Goal: Transaction & Acquisition: Subscribe to service/newsletter

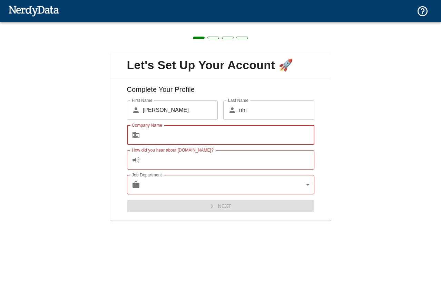
click at [200, 133] on input "Company Name" at bounding box center [228, 134] width 171 height 19
click at [136, 134] on icon at bounding box center [135, 135] width 7 height 6
click at [179, 140] on input "Company Name" at bounding box center [228, 134] width 171 height 19
type input "1"
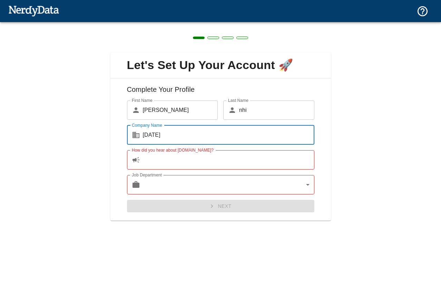
type input "[DATE]"
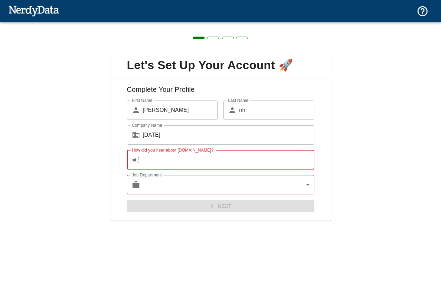
click at [164, 159] on input "How did you hear about [DOMAIN_NAME]?" at bounding box center [228, 159] width 171 height 19
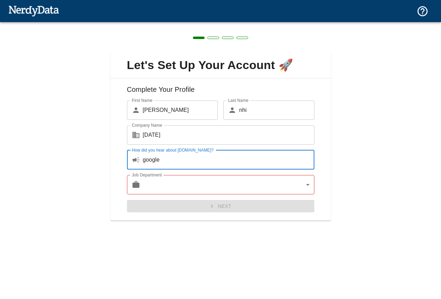
type input "google"
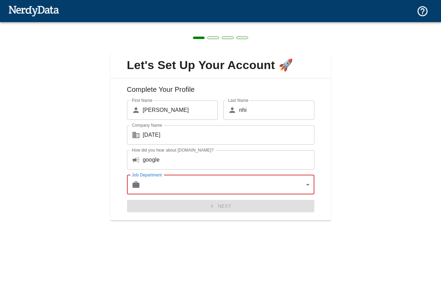
click at [178, 24] on body "Technologies Domains Pricing Products Create a Report Create a list of websites…" at bounding box center [220, 12] width 441 height 24
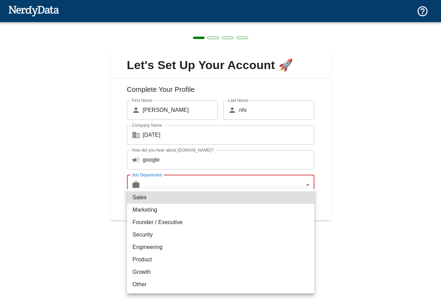
click at [168, 210] on li "Marketing" at bounding box center [220, 209] width 187 height 12
type input "marketing"
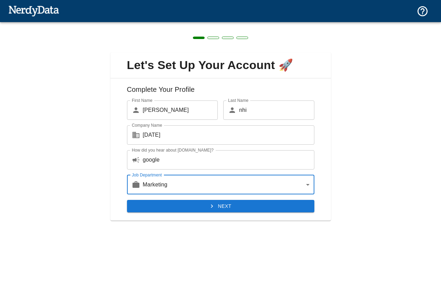
click at [231, 209] on button "Next" at bounding box center [220, 206] width 187 height 13
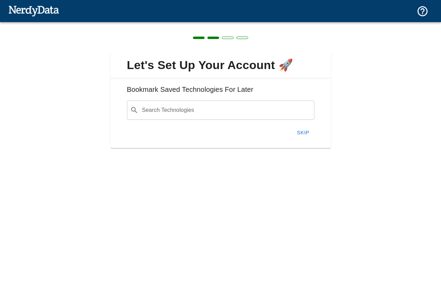
click at [304, 130] on button "Skip" at bounding box center [303, 132] width 22 height 14
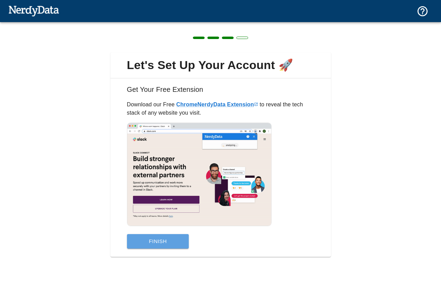
click at [162, 244] on button "Finish" at bounding box center [158, 241] width 62 height 14
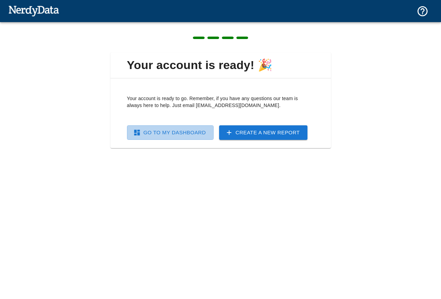
click at [178, 133] on link "Go To My Dashboard" at bounding box center [170, 132] width 87 height 14
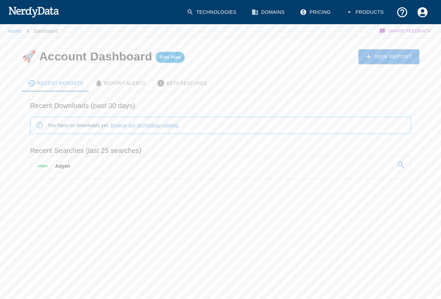
click at [61, 165] on p "Adyen" at bounding box center [62, 165] width 15 height 7
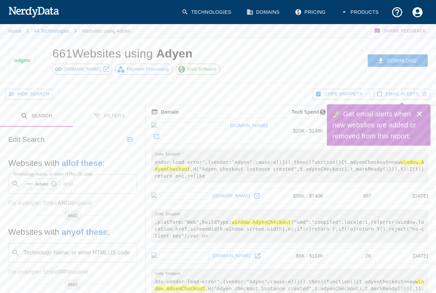
click at [420, 112] on icon "Close" at bounding box center [419, 114] width 8 height 8
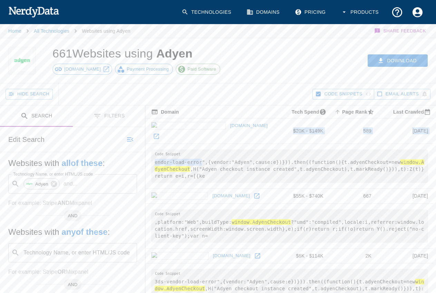
drag, startPoint x: 150, startPoint y: 112, endPoint x: 201, endPoint y: 132, distance: 54.8
drag, startPoint x: 228, startPoint y: 126, endPoint x: 158, endPoint y: 122, distance: 70.1
click at [158, 122] on td "[DOMAIN_NAME]" at bounding box center [211, 132] width 131 height 26
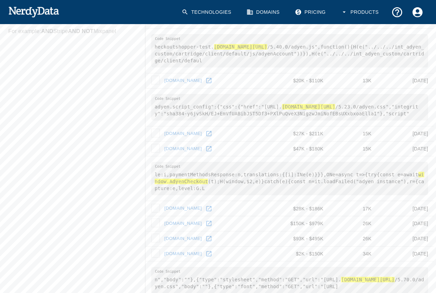
scroll to position [345, 0]
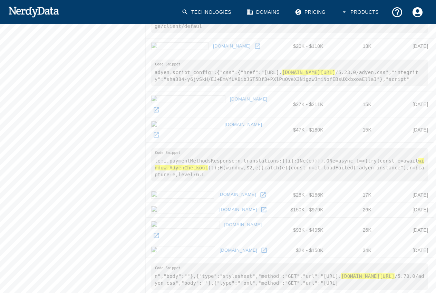
click at [334, 70] on hl "[DOMAIN_NAME][URL]" at bounding box center [308, 73] width 53 height 6
drag, startPoint x: 333, startPoint y: 62, endPoint x: 420, endPoint y: 62, distance: 86.6
click at [420, 62] on pre "adyen.script_config":{"css":{"href":"[URL]. [DOMAIN_NAME][URL] /5.23.0/adyen.cs…" at bounding box center [289, 73] width 277 height 27
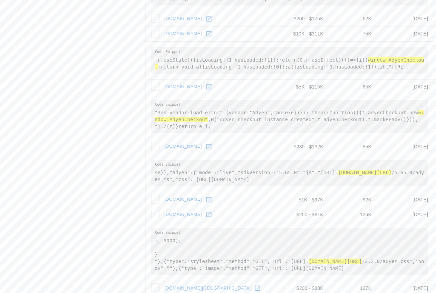
scroll to position [793, 0]
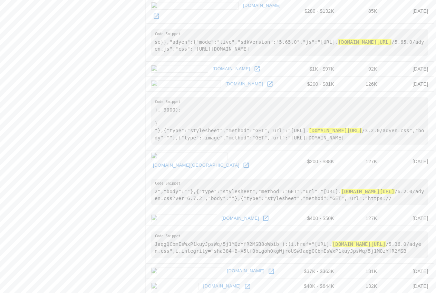
click at [223, 90] on link "[DOMAIN_NAME]" at bounding box center [243, 84] width 41 height 11
click at [267, 87] on icon at bounding box center [269, 84] width 5 height 5
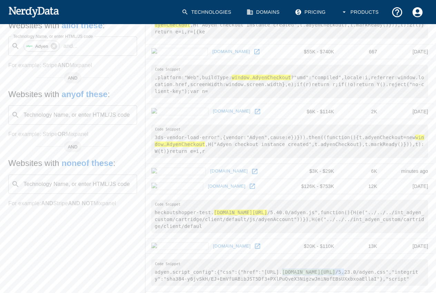
scroll to position [0, 0]
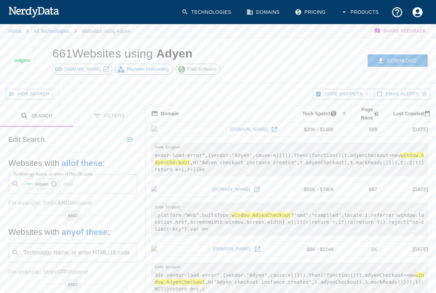
click at [113, 122] on button "Filters" at bounding box center [109, 117] width 73 height 22
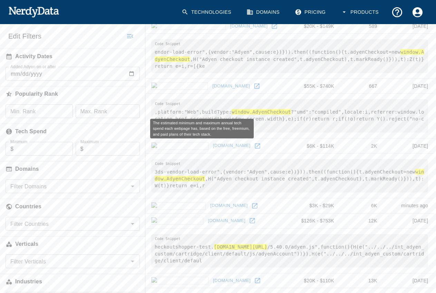
scroll to position [138, 0]
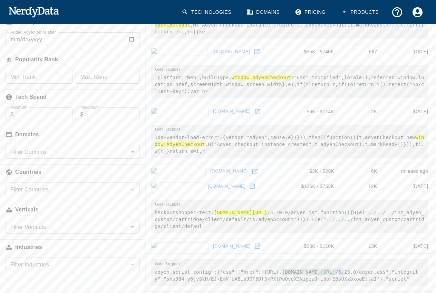
click at [105, 150] on input "Filter Domains" at bounding box center [67, 152] width 119 height 10
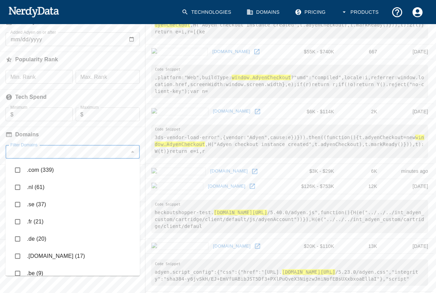
click at [107, 150] on input "Filter Domains" at bounding box center [67, 152] width 119 height 10
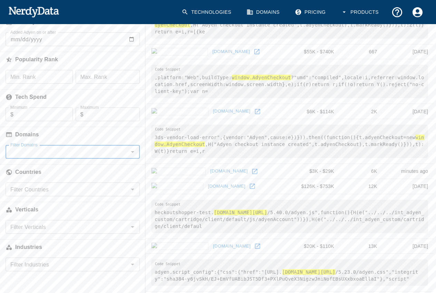
click at [107, 149] on input "Filter Domains" at bounding box center [67, 152] width 119 height 10
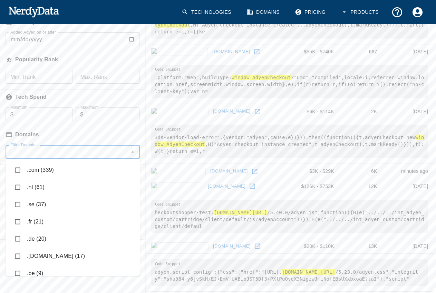
scroll to position [172, 0]
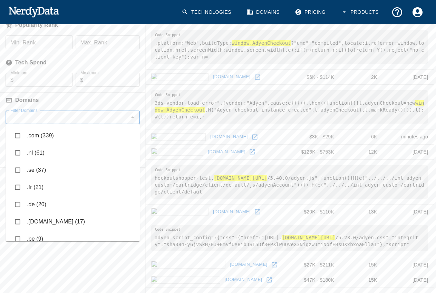
click at [41, 137] on li ".com (339)" at bounding box center [73, 135] width 134 height 17
checkbox input "true"
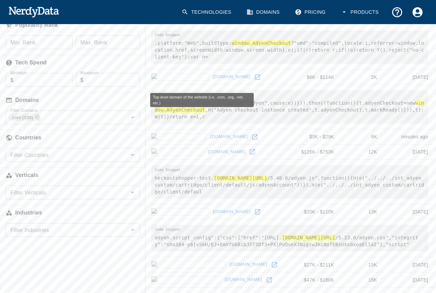
click at [108, 98] on h6 "Domains" at bounding box center [72, 100] width 145 height 15
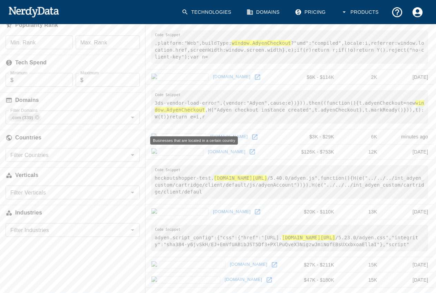
scroll to position [207, 0]
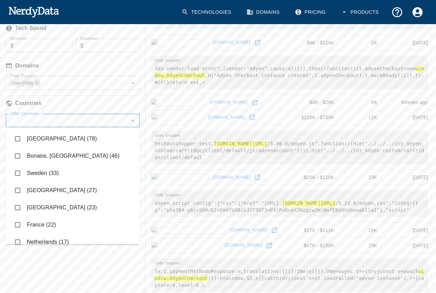
click at [111, 124] on input "Filter Countries" at bounding box center [67, 121] width 119 height 10
click at [60, 139] on li "[GEOGRAPHIC_DATA] (78)" at bounding box center [73, 138] width 134 height 17
checkbox input "true"
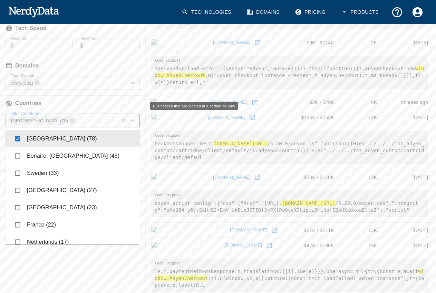
scroll to position [241, 0]
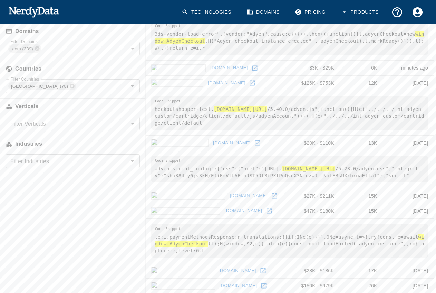
click at [134, 123] on icon "Open" at bounding box center [132, 124] width 8 height 8
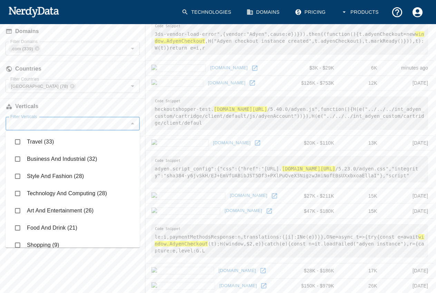
scroll to position [69, 0]
click at [15, 175] on input "checkbox" at bounding box center [17, 176] width 13 height 13
checkbox input "true"
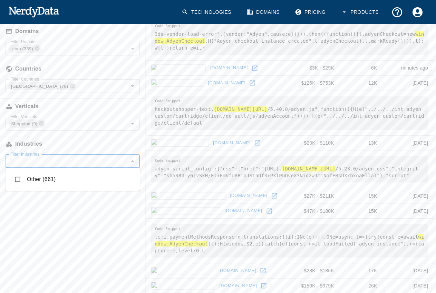
click at [68, 162] on input "Filter Industries" at bounding box center [67, 162] width 119 height 10
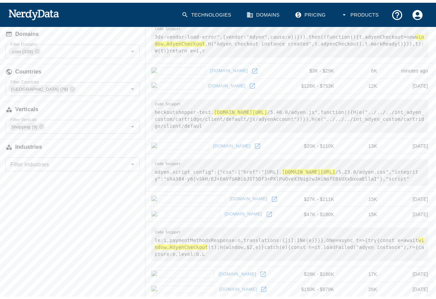
scroll to position [103, 0]
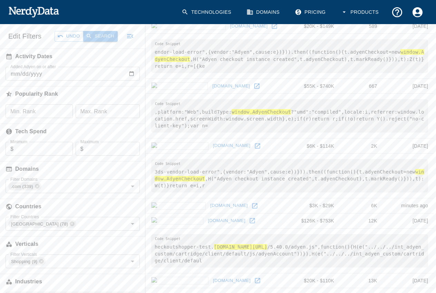
click at [103, 33] on button "Search" at bounding box center [100, 36] width 34 height 11
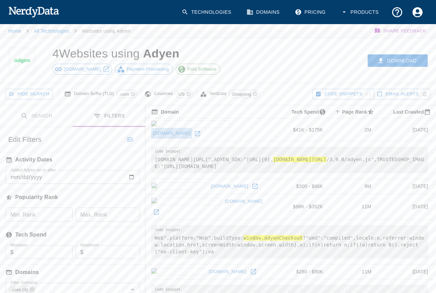
click at [172, 128] on link "[DOMAIN_NAME]" at bounding box center [171, 133] width 41 height 11
click at [200, 131] on icon at bounding box center [196, 133] width 5 height 5
click at [251, 185] on icon at bounding box center [254, 186] width 7 height 7
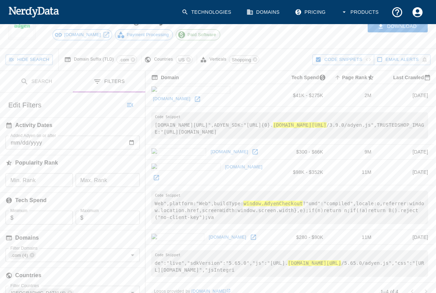
click at [160, 174] on icon at bounding box center [156, 177] width 7 height 7
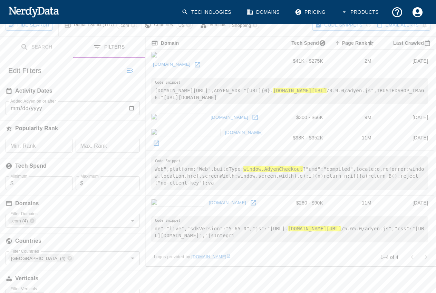
scroll to position [103, 0]
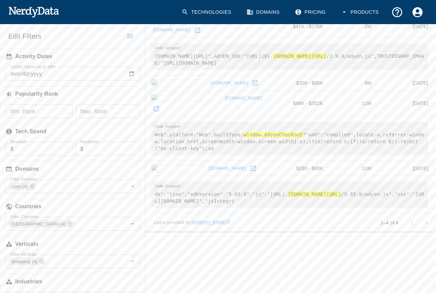
click at [250, 165] on icon at bounding box center [253, 168] width 7 height 7
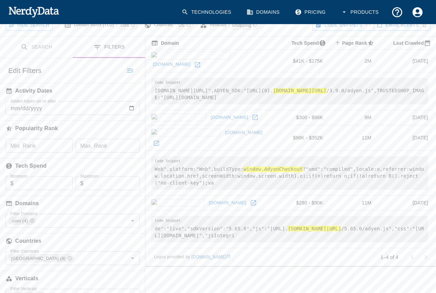
scroll to position [127, 0]
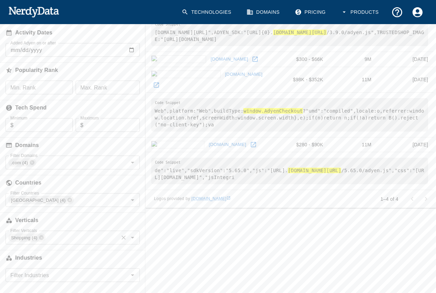
click at [124, 238] on icon "Clear" at bounding box center [123, 238] width 4 height 4
click at [135, 237] on icon "Open" at bounding box center [132, 238] width 8 height 8
click at [134, 240] on icon "Close" at bounding box center [132, 238] width 8 height 8
click at [125, 162] on icon "Clear" at bounding box center [123, 162] width 7 height 7
click at [133, 164] on icon "Open" at bounding box center [132, 163] width 8 height 8
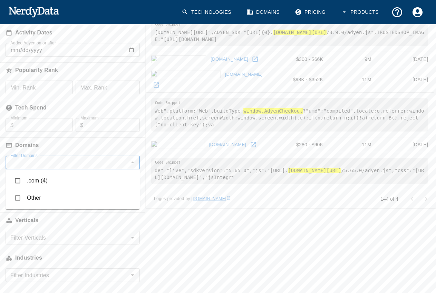
click at [131, 163] on icon "Close" at bounding box center [132, 163] width 3 height 2
click at [124, 199] on icon "Clear" at bounding box center [123, 201] width 4 height 4
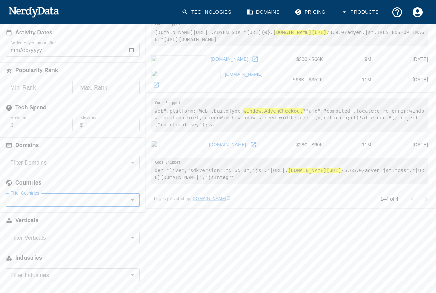
scroll to position [24, 0]
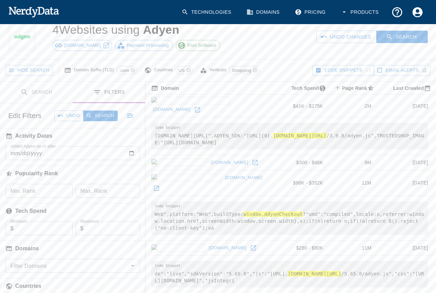
click at [72, 114] on button "Undo" at bounding box center [68, 116] width 29 height 11
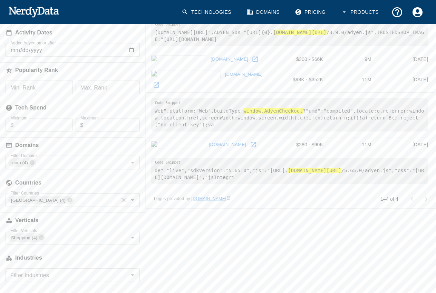
scroll to position [0, 0]
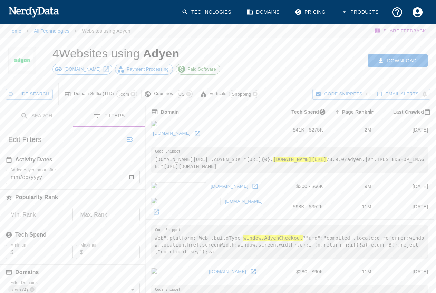
click at [47, 113] on button "Search" at bounding box center [36, 117] width 73 height 22
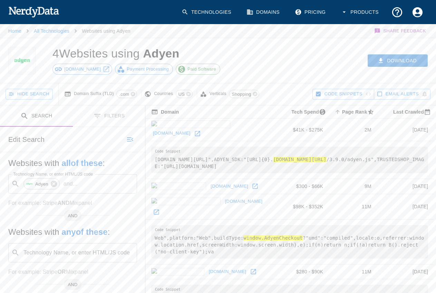
click at [117, 121] on button "Filters" at bounding box center [109, 117] width 73 height 22
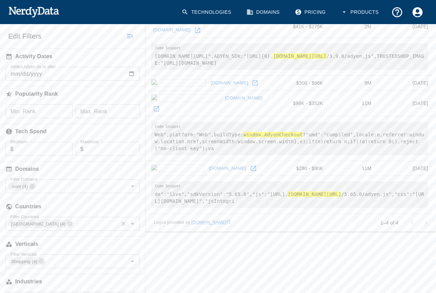
scroll to position [127, 0]
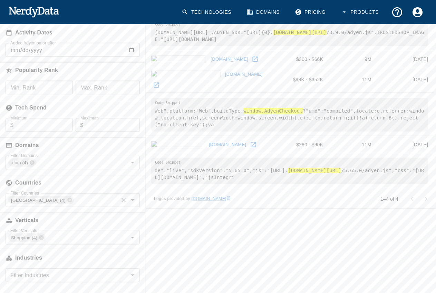
click at [124, 201] on icon "Clear" at bounding box center [123, 201] width 4 height 4
click at [131, 202] on icon "Open" at bounding box center [132, 200] width 8 height 8
click at [33, 218] on li "[GEOGRAPHIC_DATA] (4)" at bounding box center [73, 218] width 134 height 17
checkbox input "true"
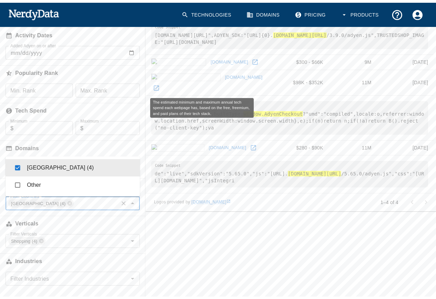
scroll to position [24, 0]
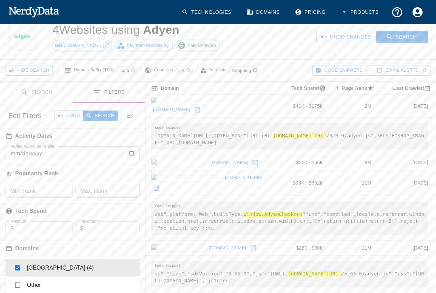
click at [253, 69] on icon at bounding box center [254, 70] width 4 height 4
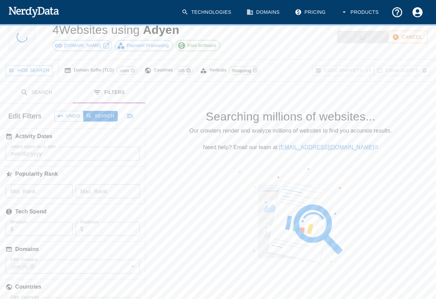
click at [190, 69] on icon at bounding box center [188, 70] width 4 height 4
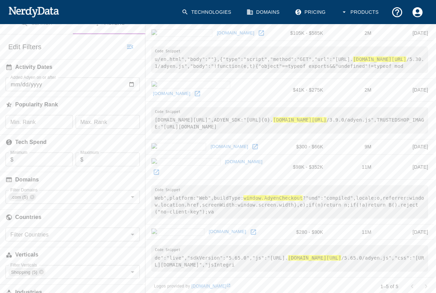
scroll to position [127, 0]
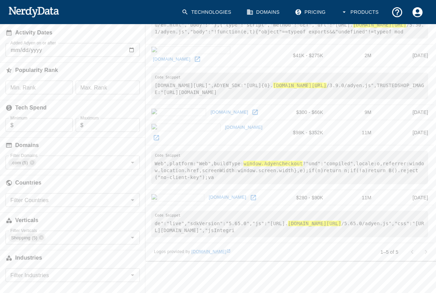
click at [296, 254] on div "Logos provided by [DOMAIN_NAME]" at bounding box center [267, 252] width 226 height 7
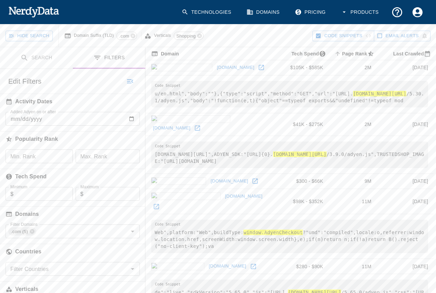
scroll to position [93, 0]
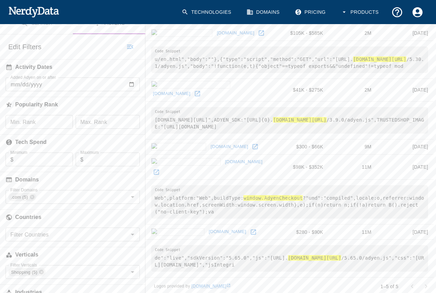
click at [427, 289] on div at bounding box center [419, 287] width 28 height 14
click at [123, 197] on icon "Clear" at bounding box center [123, 197] width 7 height 7
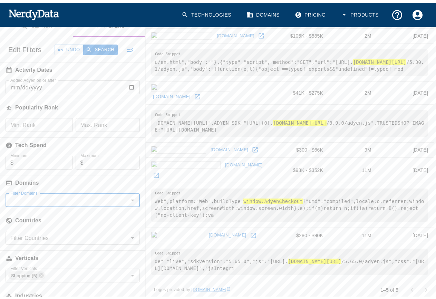
scroll to position [24, 0]
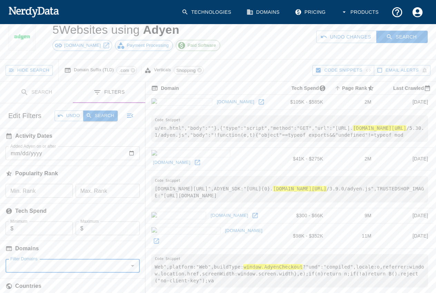
click at [106, 113] on button "Search" at bounding box center [100, 116] width 34 height 11
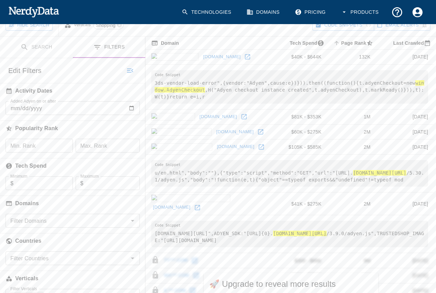
scroll to position [127, 0]
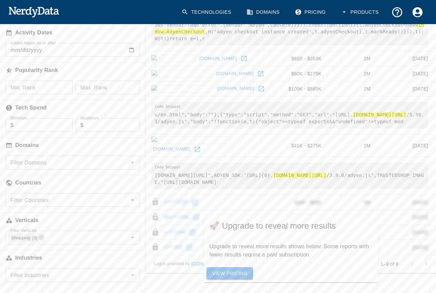
click at [238, 269] on link "View Pricing" at bounding box center [229, 274] width 47 height 13
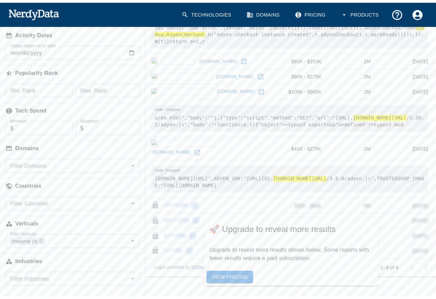
scroll to position [122, 0]
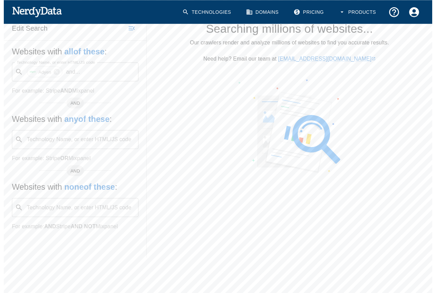
scroll to position [116, 0]
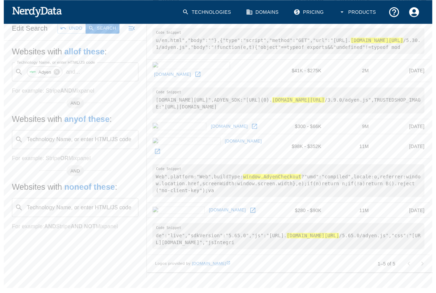
scroll to position [24, 0]
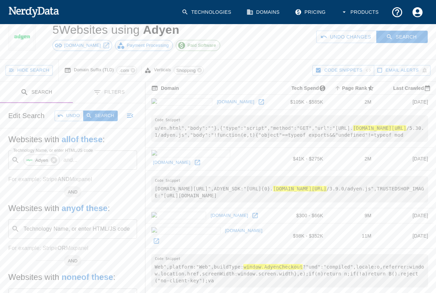
click at [69, 113] on button "Undo" at bounding box center [68, 116] width 29 height 11
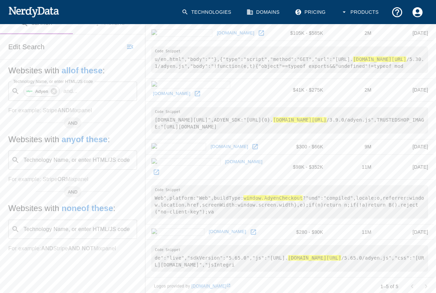
scroll to position [0, 0]
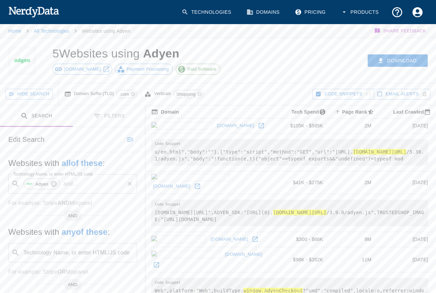
click at [16, 184] on icon at bounding box center [15, 184] width 8 height 8
click at [252, 62] on div "Download" at bounding box center [338, 60] width 196 height 45
click at [199, 94] on icon at bounding box center [200, 94] width 6 height 6
click at [133, 94] on icon at bounding box center [133, 94] width 6 height 6
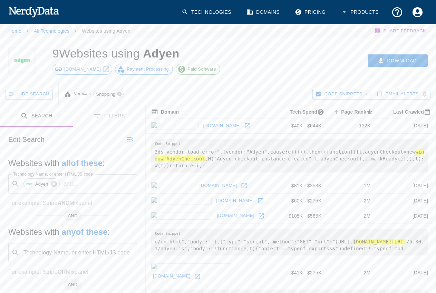
click at [119, 94] on icon at bounding box center [120, 94] width 6 height 6
click at [120, 93] on icon at bounding box center [120, 94] width 6 height 6
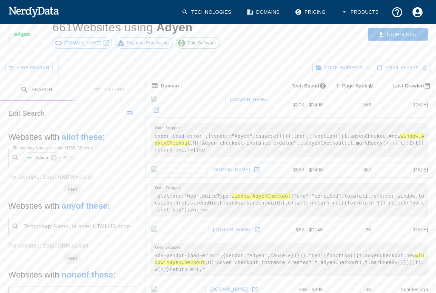
scroll to position [130, 0]
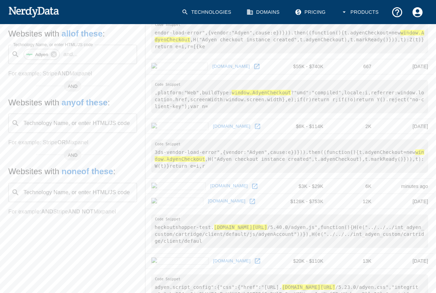
click at [101, 123] on div "Technology Name, or enter HTML/JS code ​ Technology Name, or enter HTML/JS code" at bounding box center [72, 123] width 129 height 19
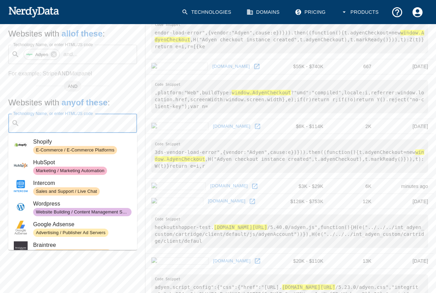
click at [101, 123] on input "Technology Name, or enter HTML/JS code" at bounding box center [77, 123] width 111 height 13
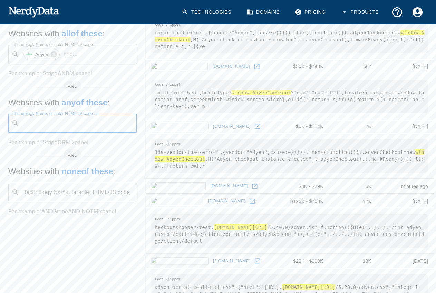
click at [89, 192] on div "Technology Name, or enter HTML/JS code ​ Technology Name, or enter HTML/JS code" at bounding box center [72, 192] width 129 height 19
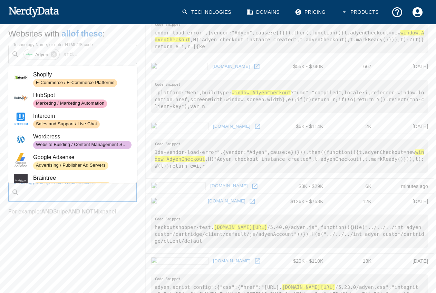
scroll to position [0, 0]
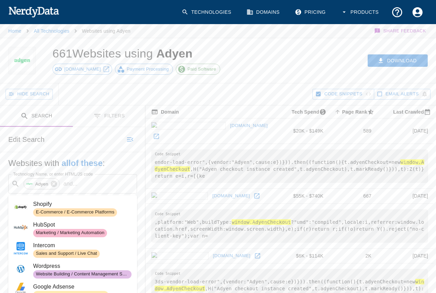
click at [111, 114] on button "Filters" at bounding box center [109, 117] width 73 height 22
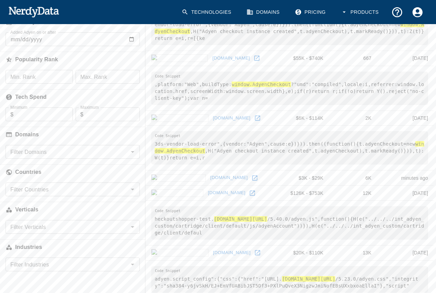
scroll to position [172, 0]
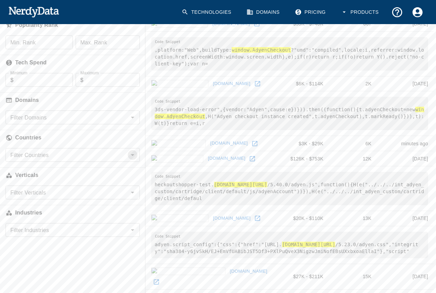
click at [133, 154] on icon "Open" at bounding box center [132, 155] width 8 height 8
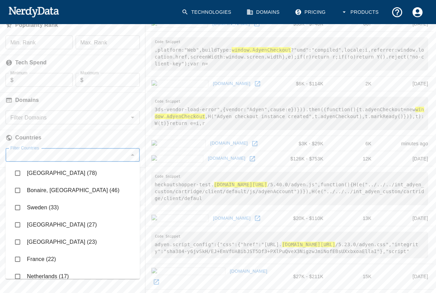
click at [46, 174] on li "[GEOGRAPHIC_DATA] (78)" at bounding box center [73, 173] width 134 height 17
checkbox input "true"
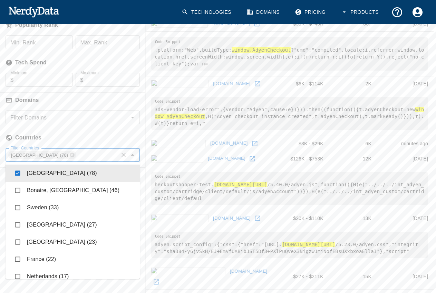
scroll to position [69, 0]
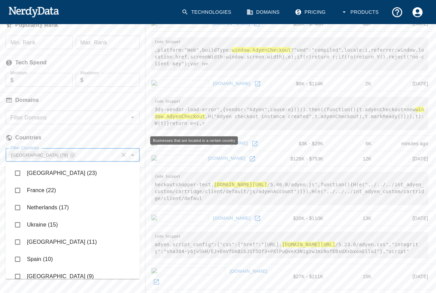
click at [95, 131] on h6 "Countries" at bounding box center [72, 137] width 145 height 15
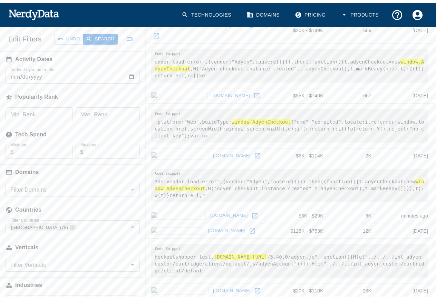
scroll to position [34, 0]
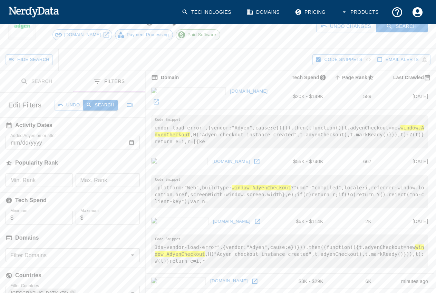
click at [100, 103] on button "Search" at bounding box center [100, 105] width 34 height 11
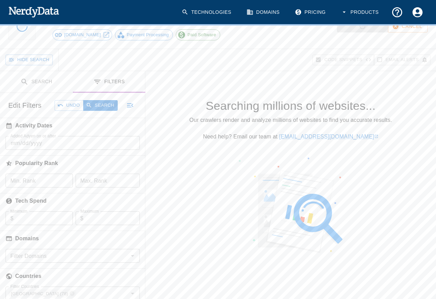
scroll to position [122, 0]
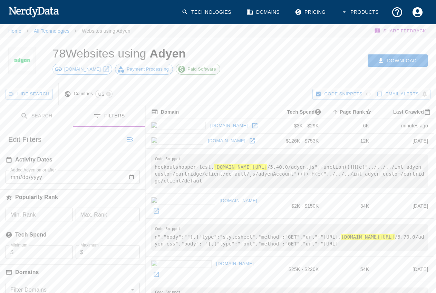
scroll to position [34, 0]
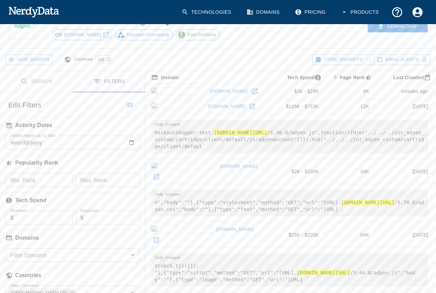
click at [251, 91] on icon at bounding box center [254, 91] width 7 height 7
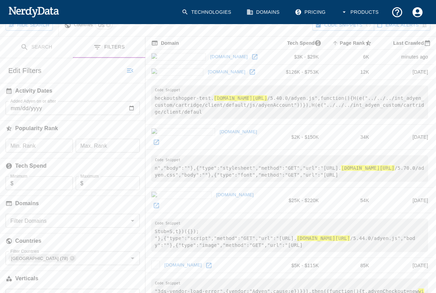
scroll to position [0, 0]
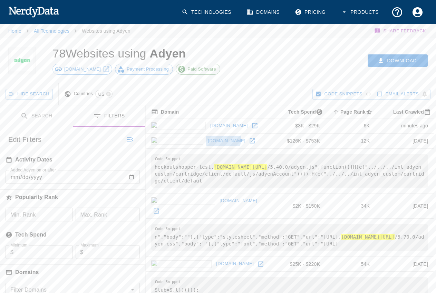
click at [206, 139] on link "[DOMAIN_NAME]" at bounding box center [226, 141] width 41 height 11
click at [249, 140] on icon at bounding box center [252, 141] width 7 height 7
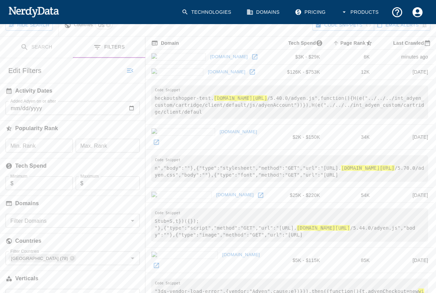
scroll to position [103, 0]
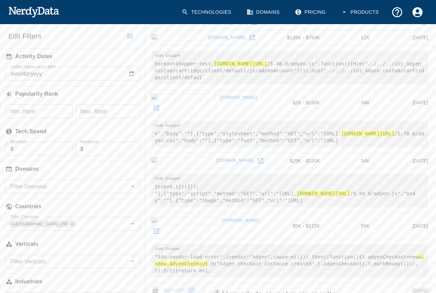
click at [160, 104] on icon at bounding box center [156, 107] width 7 height 7
click at [257, 158] on icon at bounding box center [260, 161] width 7 height 7
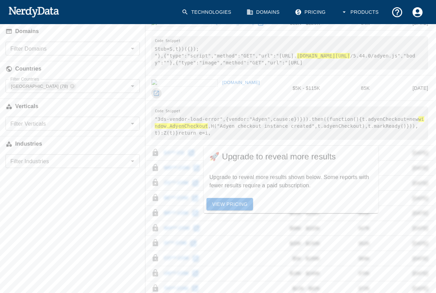
click at [159, 91] on icon at bounding box center [156, 93] width 5 height 5
click at [227, 201] on link "View Pricing" at bounding box center [229, 204] width 47 height 13
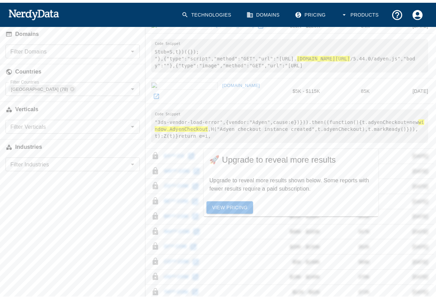
scroll to position [122, 0]
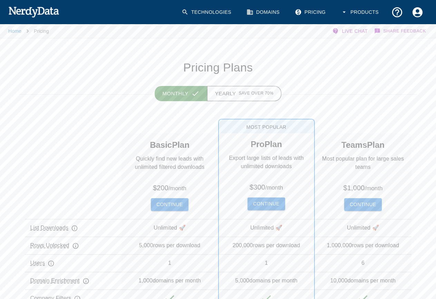
click at [167, 151] on h5 "Basic Plan" at bounding box center [170, 144] width 40 height 21
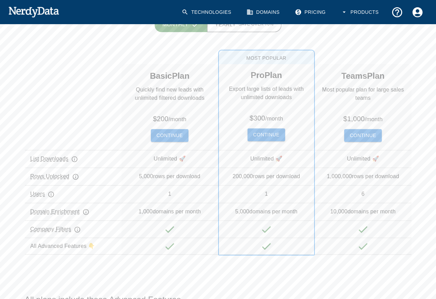
click at [165, 132] on button "Continue" at bounding box center [169, 135] width 37 height 13
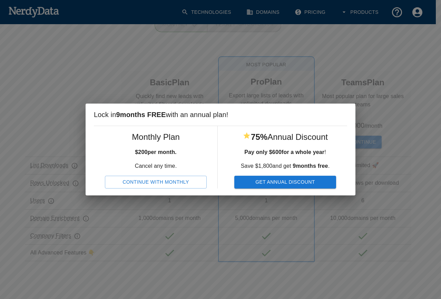
click at [149, 183] on button "Continue With Monthly" at bounding box center [156, 182] width 102 height 13
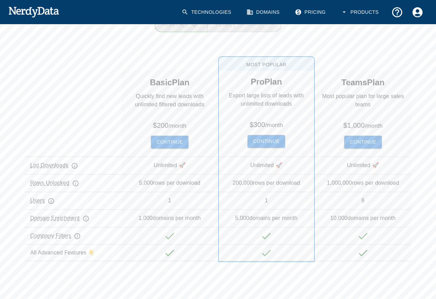
scroll to position [27, 0]
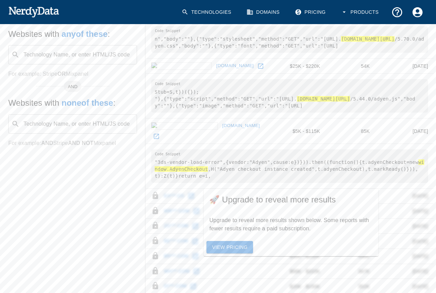
scroll to position [26, 0]
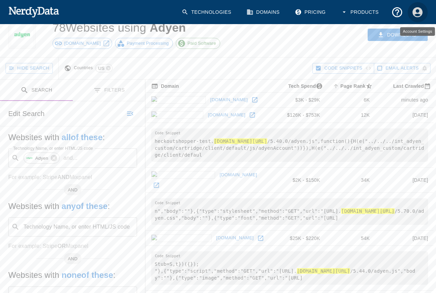
click at [417, 10] on icon "Account Settings" at bounding box center [417, 12] width 12 height 12
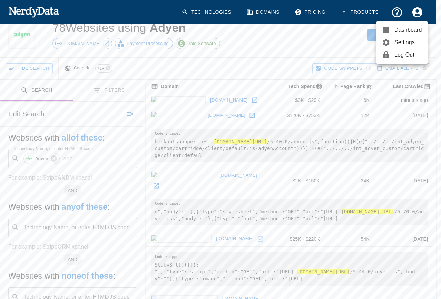
click at [417, 10] on div at bounding box center [220, 149] width 441 height 299
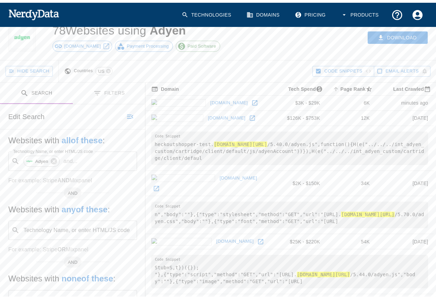
scroll to position [0, 0]
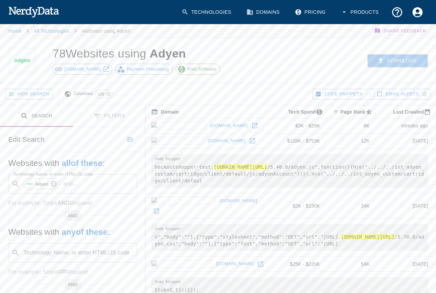
click at [391, 58] on button "Download" at bounding box center [397, 60] width 60 height 13
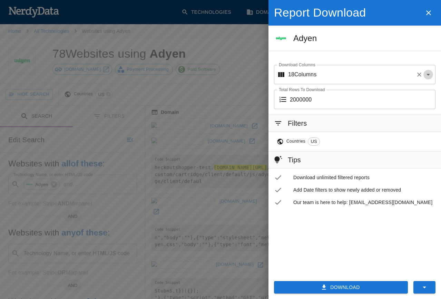
click at [428, 74] on icon "Open" at bounding box center [427, 75] width 3 height 2
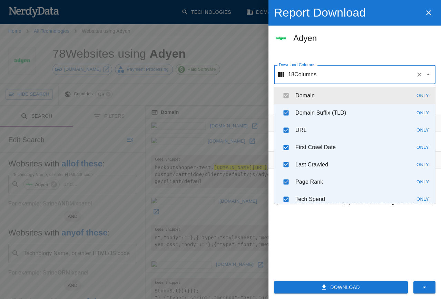
click at [428, 74] on icon "Close" at bounding box center [427, 74] width 3 height 2
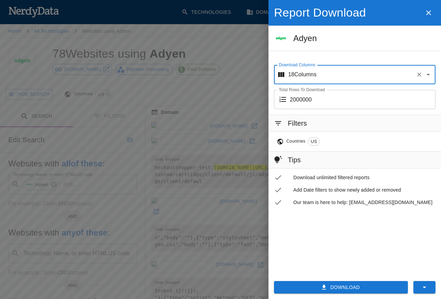
click at [337, 283] on button "Download" at bounding box center [341, 287] width 134 height 13
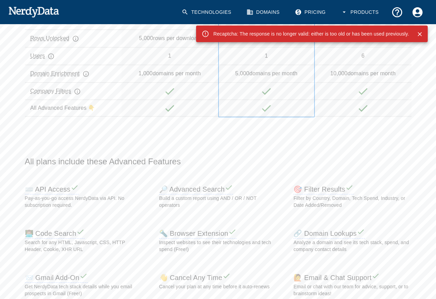
scroll to position [379, 0]
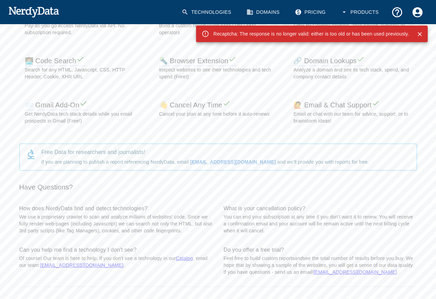
click at [421, 33] on icon "Close" at bounding box center [419, 34] width 7 height 7
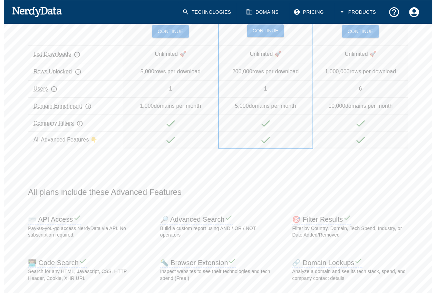
scroll to position [0, 0]
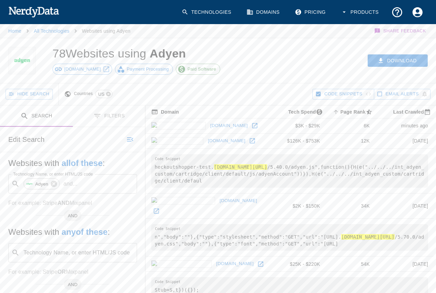
click at [109, 93] on icon at bounding box center [108, 94] width 4 height 4
click at [65, 140] on button "Undo" at bounding box center [68, 139] width 29 height 11
click at [109, 93] on icon at bounding box center [109, 94] width 6 height 6
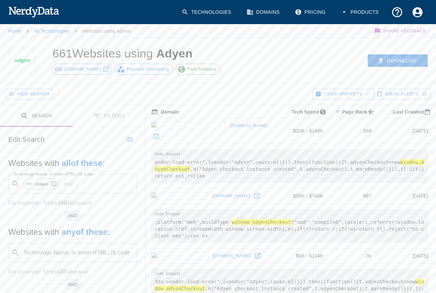
click at [184, 68] on span "Paid Software" at bounding box center [201, 69] width 36 height 7
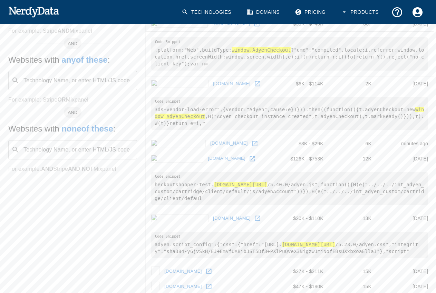
scroll to position [207, 0]
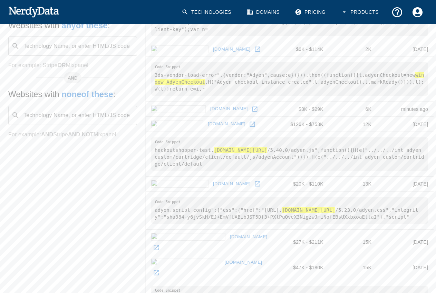
click at [254, 181] on icon at bounding box center [257, 184] width 7 height 7
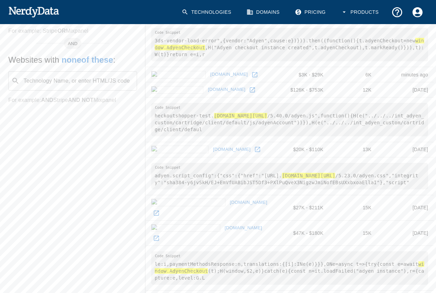
scroll to position [276, 0]
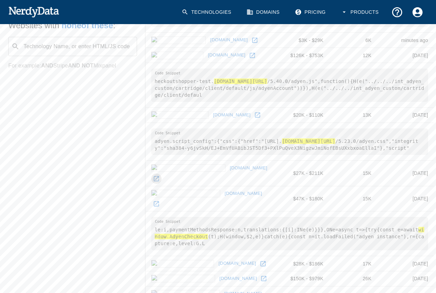
click at [160, 176] on icon at bounding box center [156, 179] width 7 height 7
click at [160, 201] on icon at bounding box center [156, 204] width 7 height 7
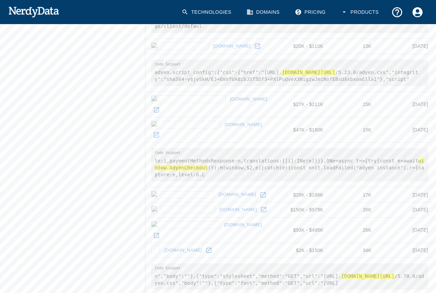
scroll to position [379, 0]
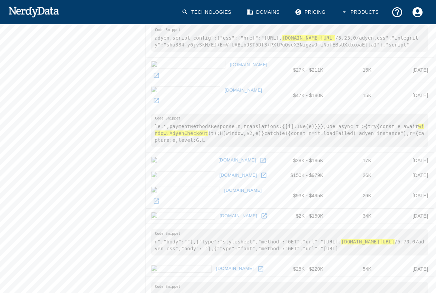
click at [259, 157] on icon at bounding box center [262, 160] width 7 height 7
click at [261, 173] on icon at bounding box center [263, 175] width 5 height 5
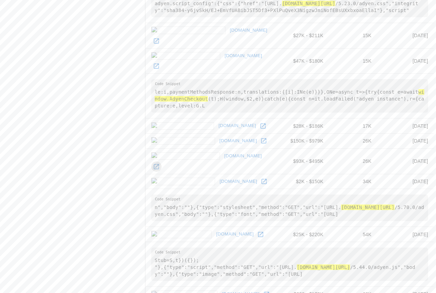
click at [160, 163] on icon at bounding box center [156, 166] width 7 height 7
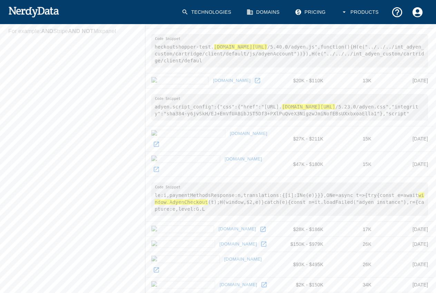
scroll to position [345, 0]
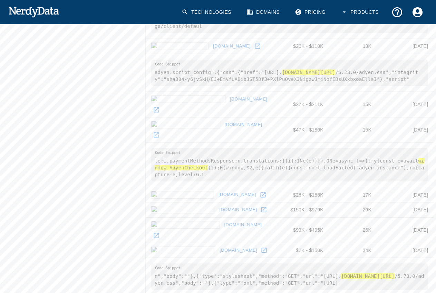
drag, startPoint x: 333, startPoint y: 61, endPoint x: 412, endPoint y: 59, distance: 79.0
click at [412, 60] on pre "adyen.script_config":{"css":{"href":"[URL]. [DOMAIN_NAME][URL] /5.23.0/adyen.cs…" at bounding box center [289, 73] width 277 height 27
drag, startPoint x: 397, startPoint y: 135, endPoint x: 249, endPoint y: 151, distance: 148.7
click at [192, 148] on pre "le:i,paymentMethodsResponse:n,translations:{[i]:INe(e)}}},ONe=async t=>{try{con…" at bounding box center [289, 164] width 277 height 33
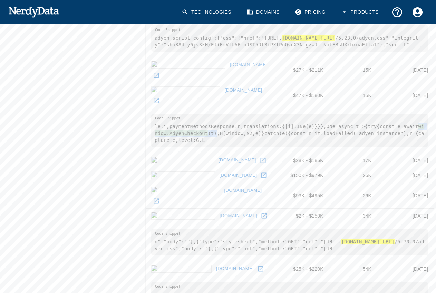
scroll to position [448, 0]
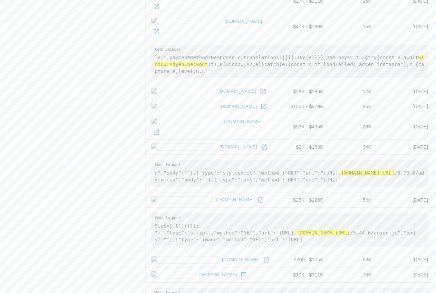
click at [405, 160] on pre "n","body":""},{"type":"stylesheet","method":"GET","url":"[URL]. [DOMAIN_NAME][U…" at bounding box center [289, 173] width 277 height 27
drag, startPoint x: 309, startPoint y: 138, endPoint x: 421, endPoint y: 160, distance: 114.2
click at [421, 160] on td "n","body":""},{"type":"stylesheet","method":"GET","url":"[URL]. [DOMAIN_NAME][U…" at bounding box center [290, 174] width 288 height 38
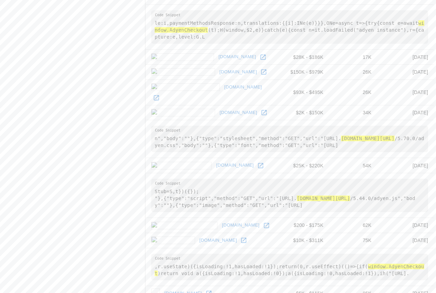
scroll to position [552, 0]
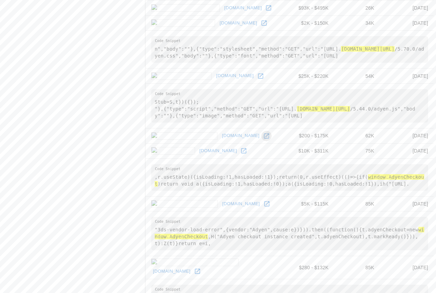
click at [263, 133] on icon at bounding box center [266, 136] width 7 height 7
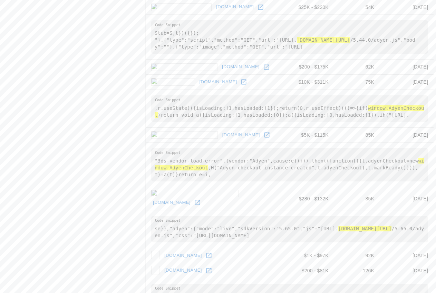
scroll to position [655, 0]
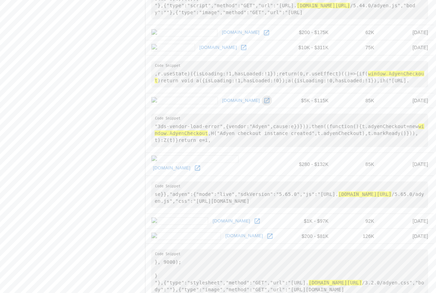
click at [263, 101] on icon at bounding box center [266, 100] width 7 height 7
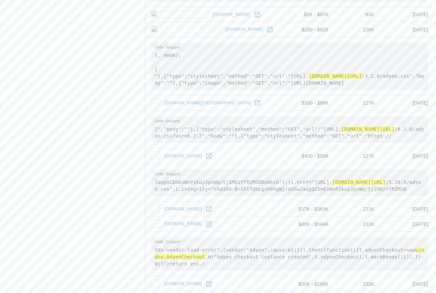
scroll to position [957, 0]
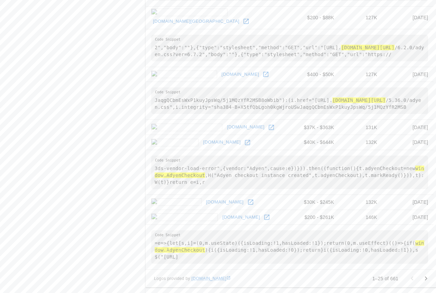
click at [263, 218] on icon at bounding box center [266, 217] width 7 height 7
click at [247, 203] on icon at bounding box center [250, 202] width 7 height 7
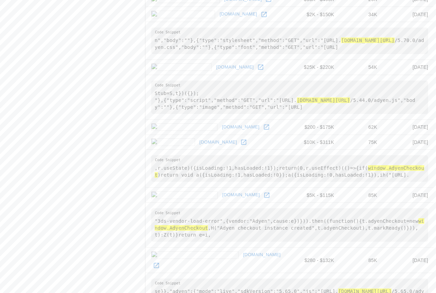
scroll to position [474, 0]
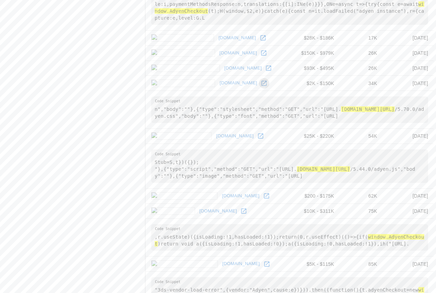
click at [261, 84] on icon at bounding box center [263, 83] width 5 height 5
click at [257, 140] on icon at bounding box center [260, 136] width 7 height 7
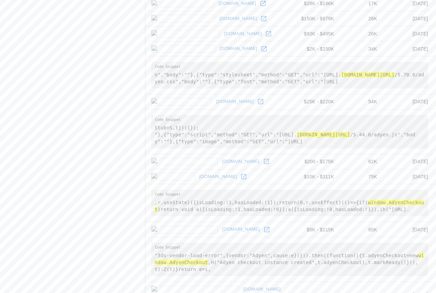
click at [240, 180] on icon at bounding box center [243, 176] width 7 height 7
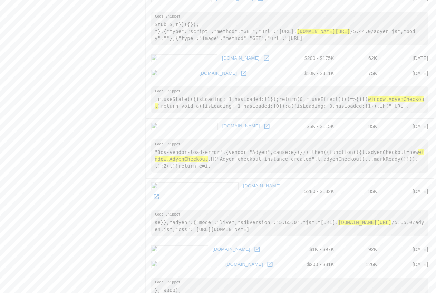
scroll to position [647, 0]
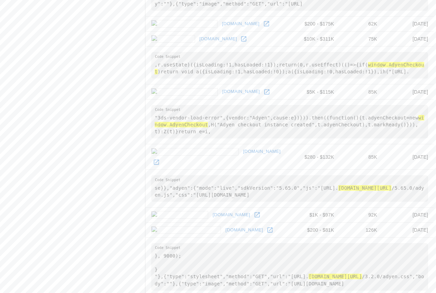
click at [160, 166] on icon at bounding box center [156, 162] width 7 height 7
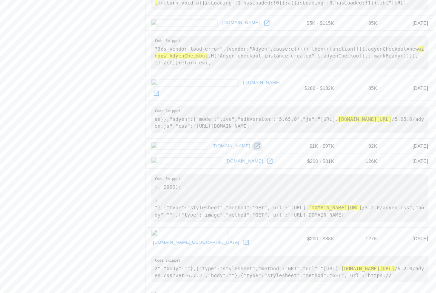
click at [253, 150] on icon at bounding box center [256, 146] width 7 height 7
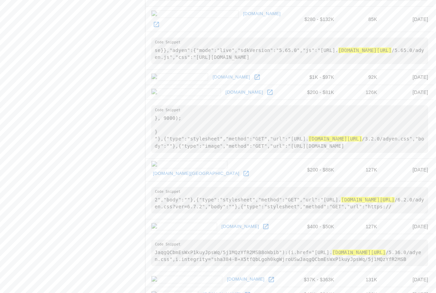
click at [266, 96] on icon at bounding box center [269, 92] width 7 height 7
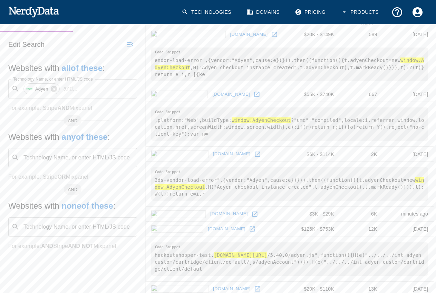
scroll to position [61, 0]
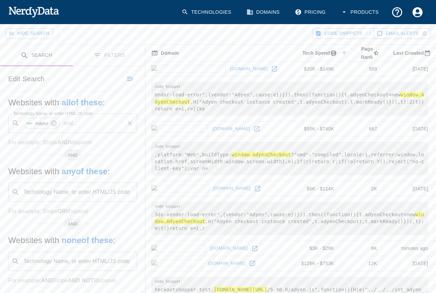
click at [72, 122] on p "and ..." at bounding box center [71, 123] width 20 height 8
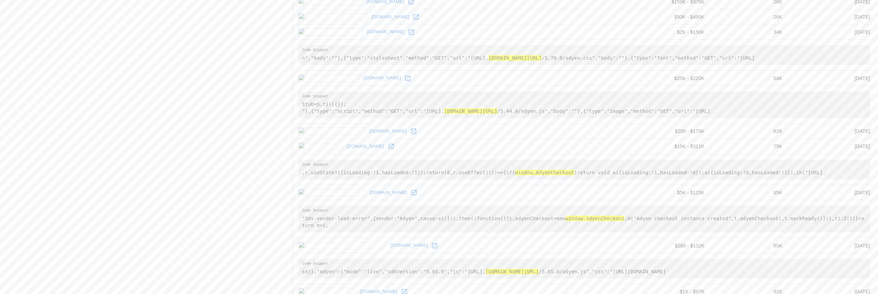
scroll to position [274, 0]
